Goal: Task Accomplishment & Management: Manage account settings

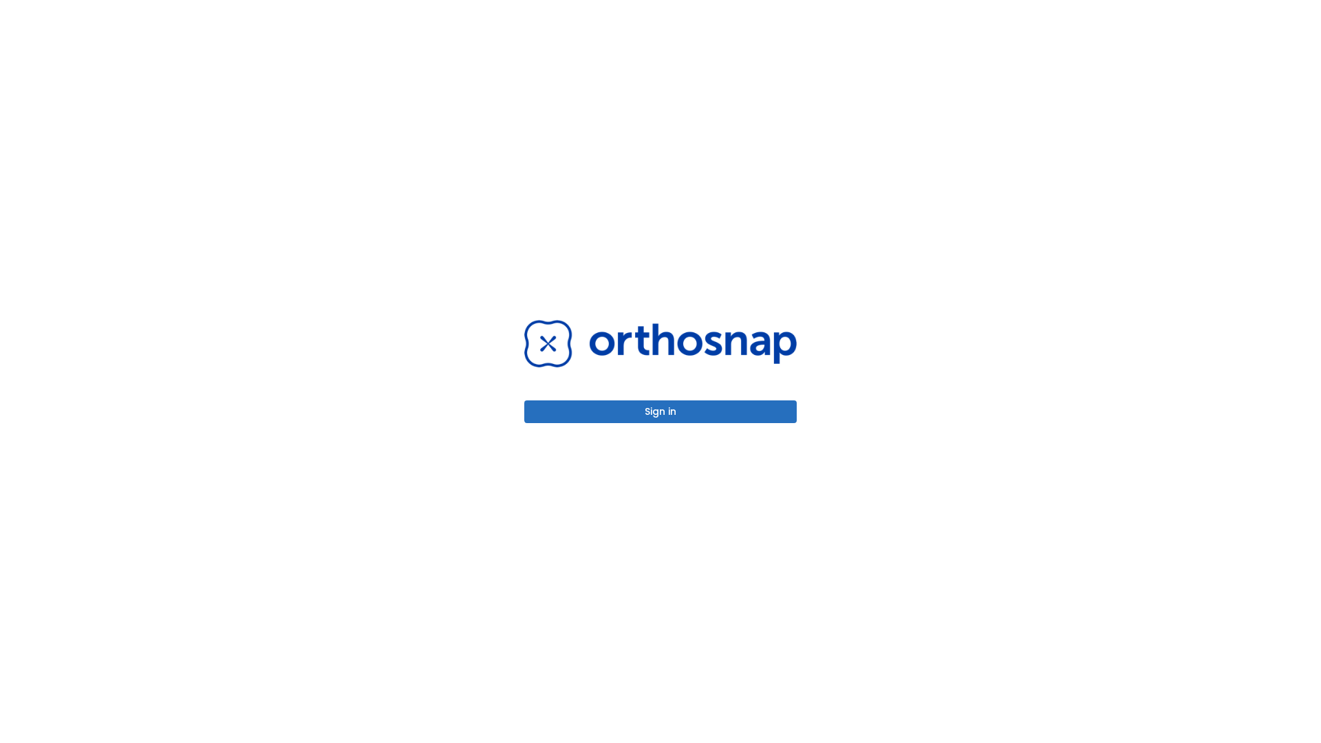
click at [661, 411] on button "Sign in" at bounding box center [660, 411] width 272 height 23
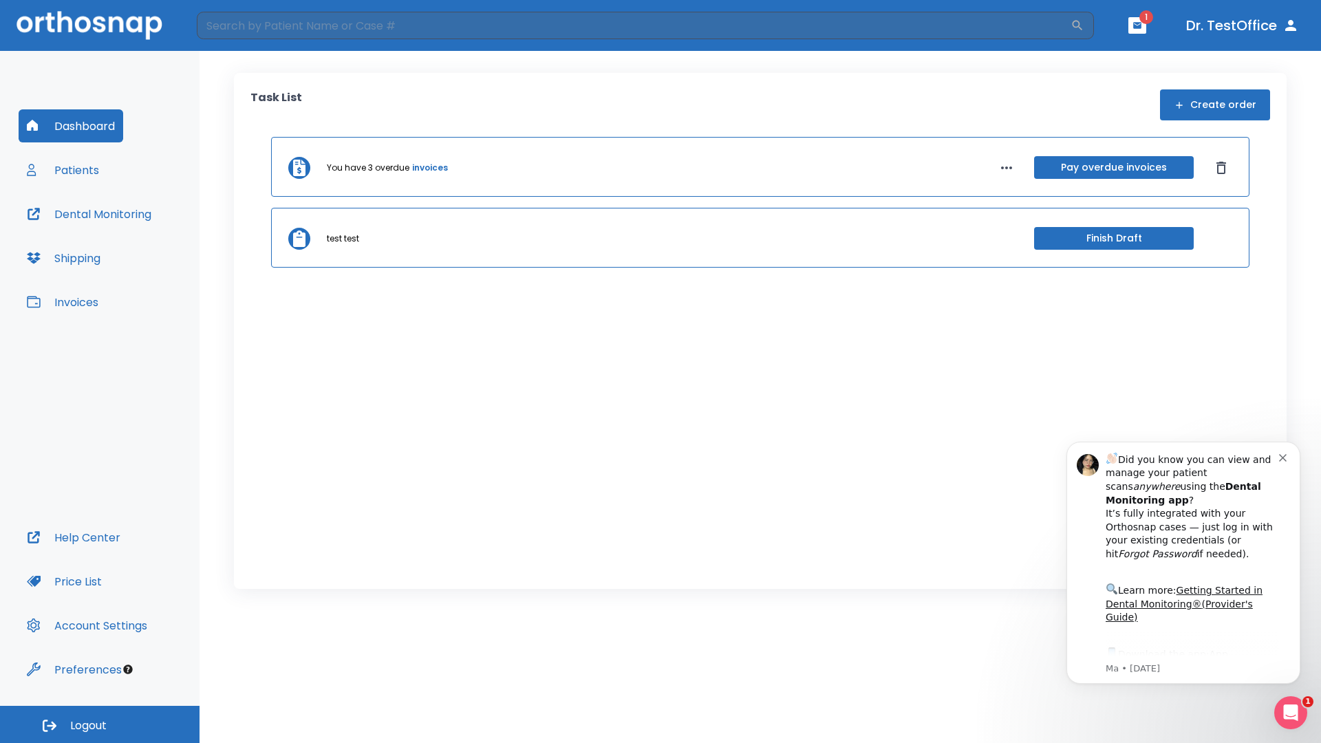
click at [100, 725] on span "Logout" at bounding box center [88, 725] width 36 height 15
